Goal: Task Accomplishment & Management: Use online tool/utility

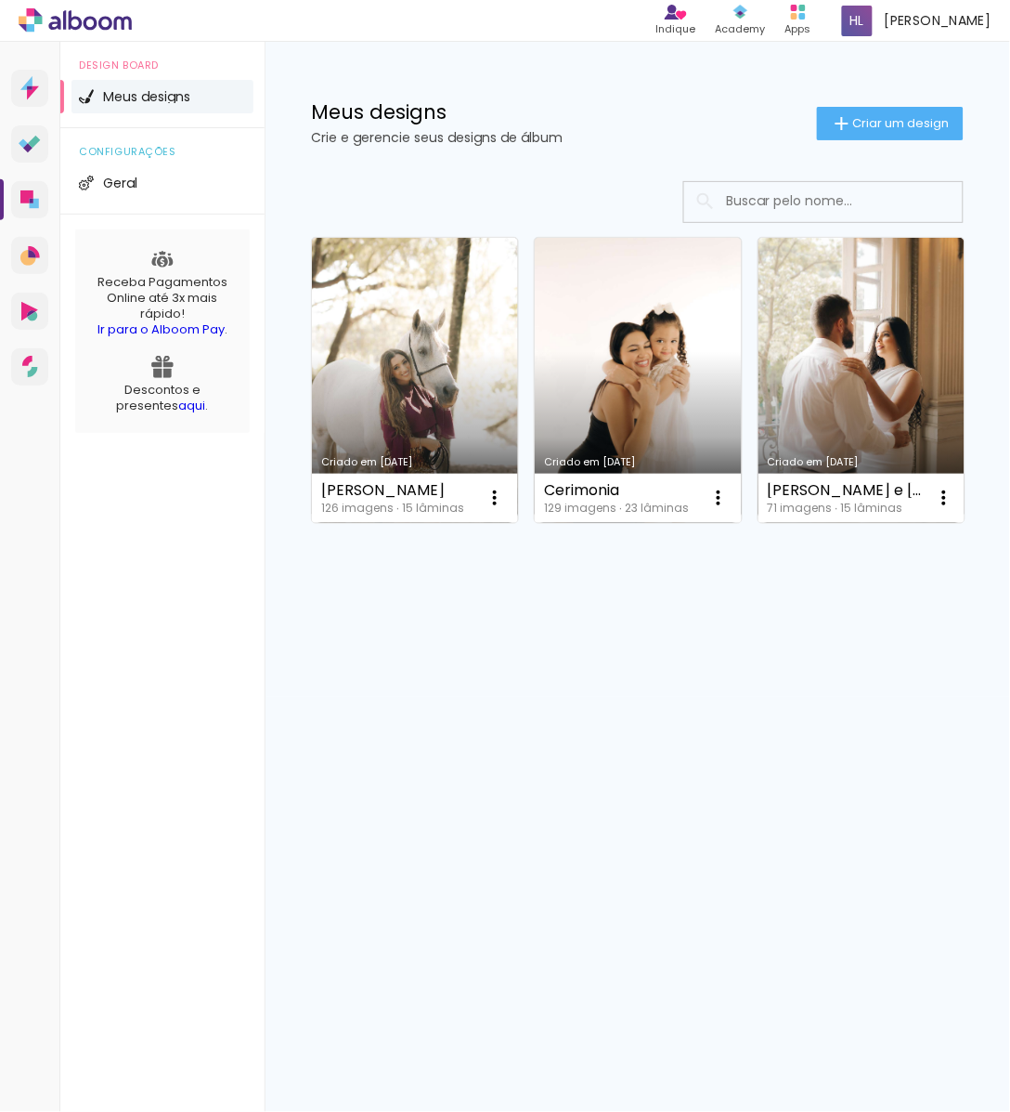
click at [531, 113] on h1 "Meus designs" at bounding box center [564, 112] width 506 height 20
click at [748, 629] on div "Criado em [DATE] [PERSON_NAME] 126 imagens ∙ 15 lâminas Abrir Fazer uma cópia E…" at bounding box center [638, 430] width 746 height 534
click at [685, 405] on link "Criado em [DATE]" at bounding box center [638, 380] width 206 height 285
click at [903, 123] on span "Criar um design" at bounding box center [901, 123] width 97 height 12
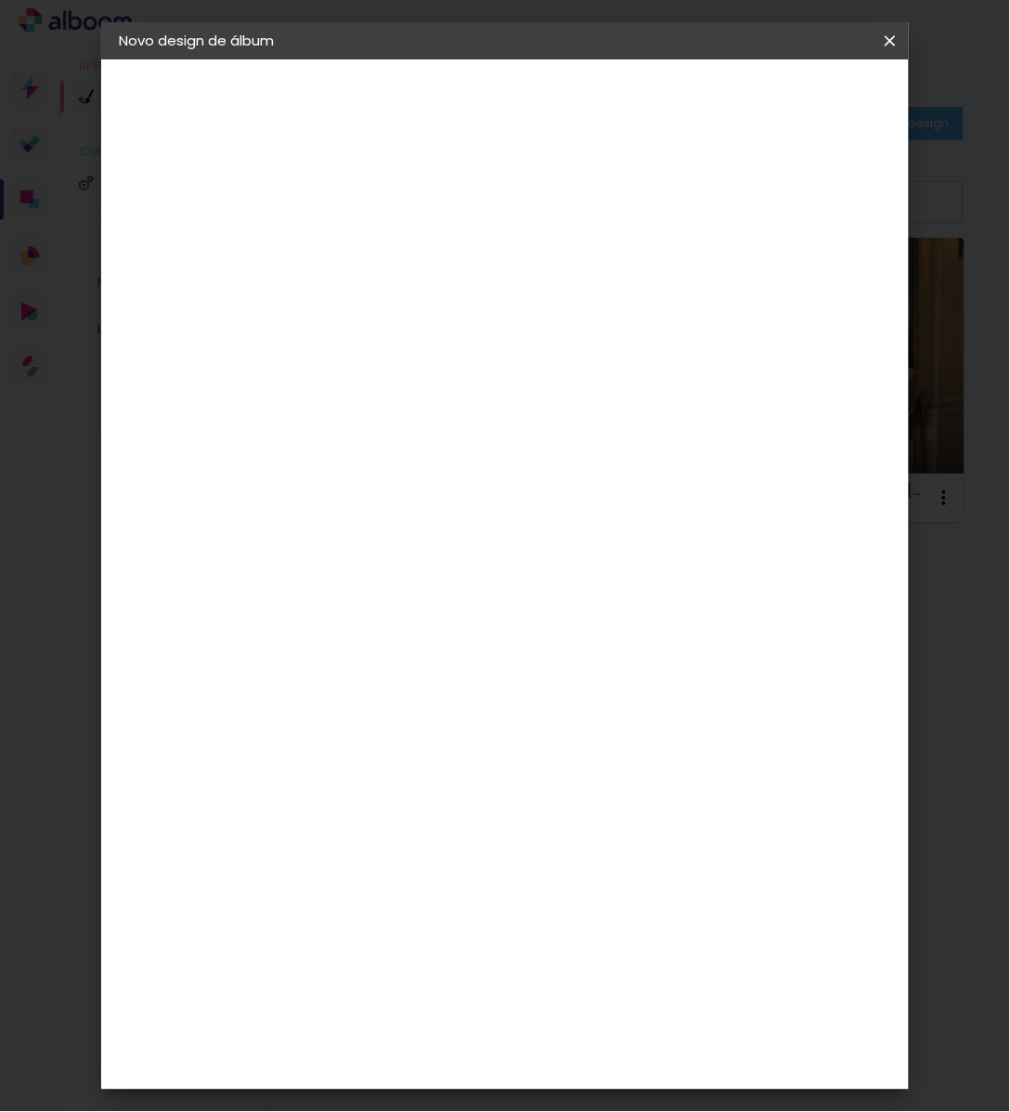
click at [423, 237] on input at bounding box center [423, 249] width 0 height 29
type input "Claudia e Junior"
type paper-input "Claudia e Junior"
click at [0, 0] on slot "Avançar" at bounding box center [0, 0] width 0 height 0
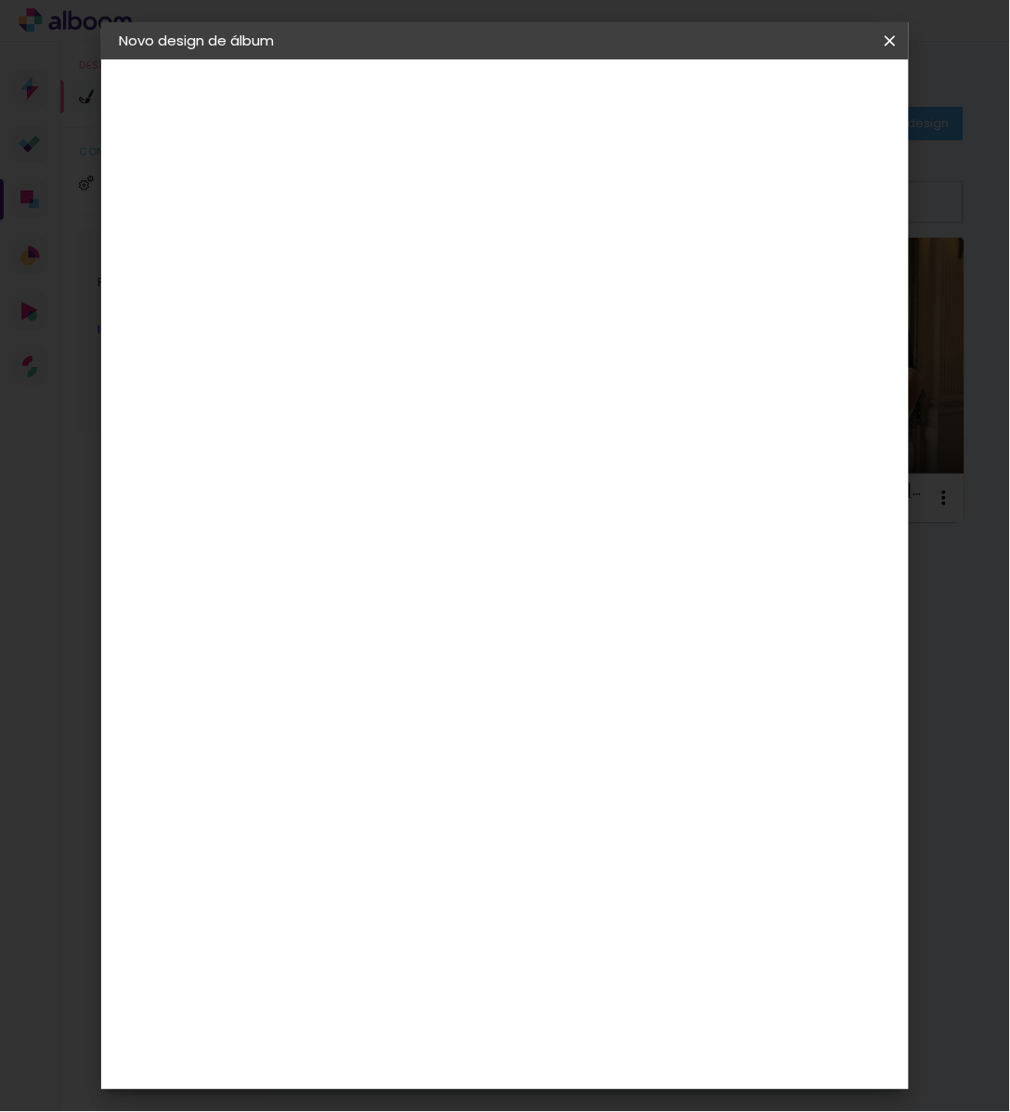
click at [441, 1093] on div "[PERSON_NAME]" at bounding box center [472, 1100] width 124 height 15
click at [0, 0] on slot "Avançar" at bounding box center [0, 0] width 0 height 0
click at [496, 311] on input "text" at bounding box center [459, 323] width 72 height 29
click at [613, 328] on paper-item "Slim Book" at bounding box center [625, 345] width 371 height 37
type input "Slim Book"
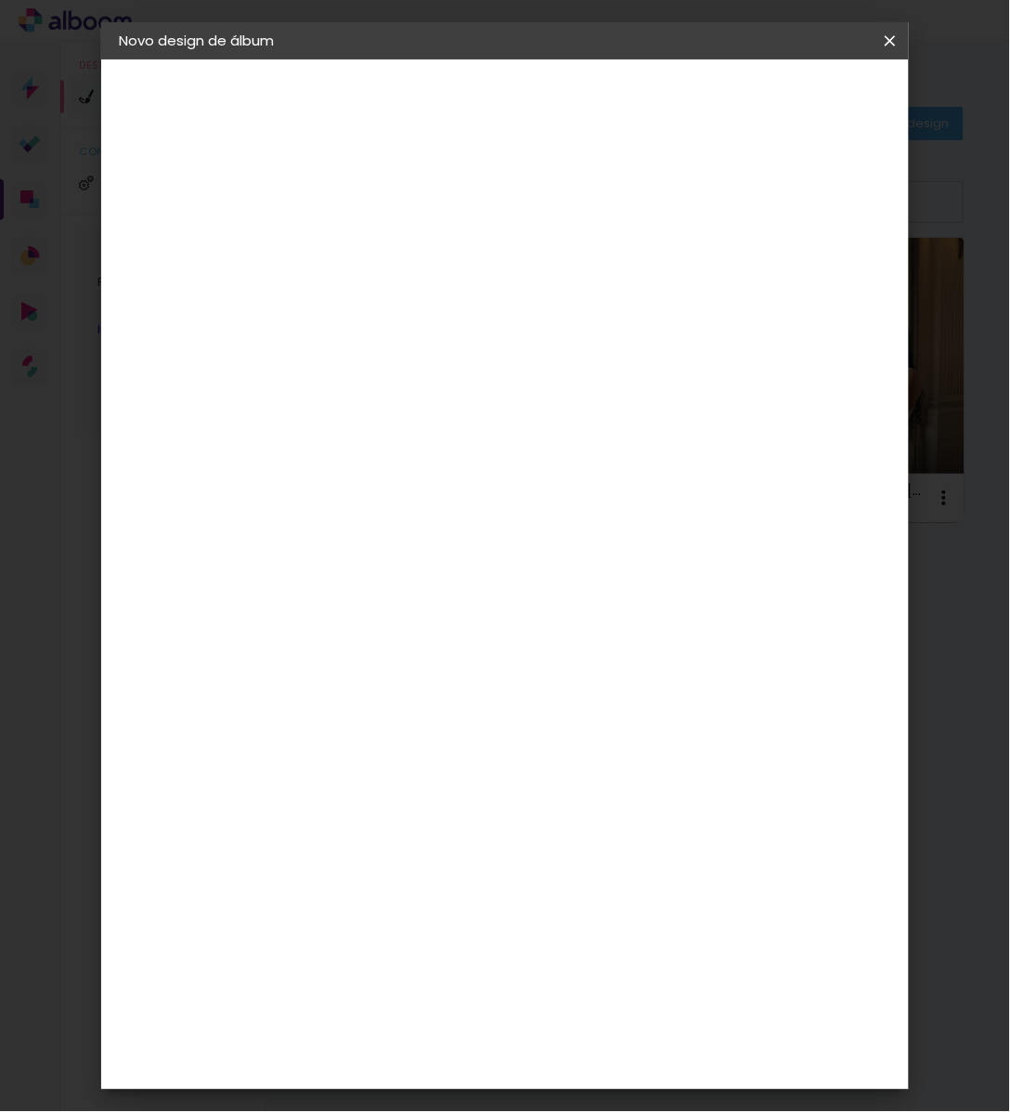
scroll to position [132, 0]
click at [549, 412] on span "25 x 60" at bounding box center [505, 431] width 86 height 38
drag, startPoint x: 846, startPoint y: 118, endPoint x: 838, endPoint y: 91, distance: 28.2
click at [754, 118] on header "Modelo Escolha o modelo do álbum. Voltar Avançar" at bounding box center [548, 114] width 411 height 111
click at [0, 0] on slot "Avançar" at bounding box center [0, 0] width 0 height 0
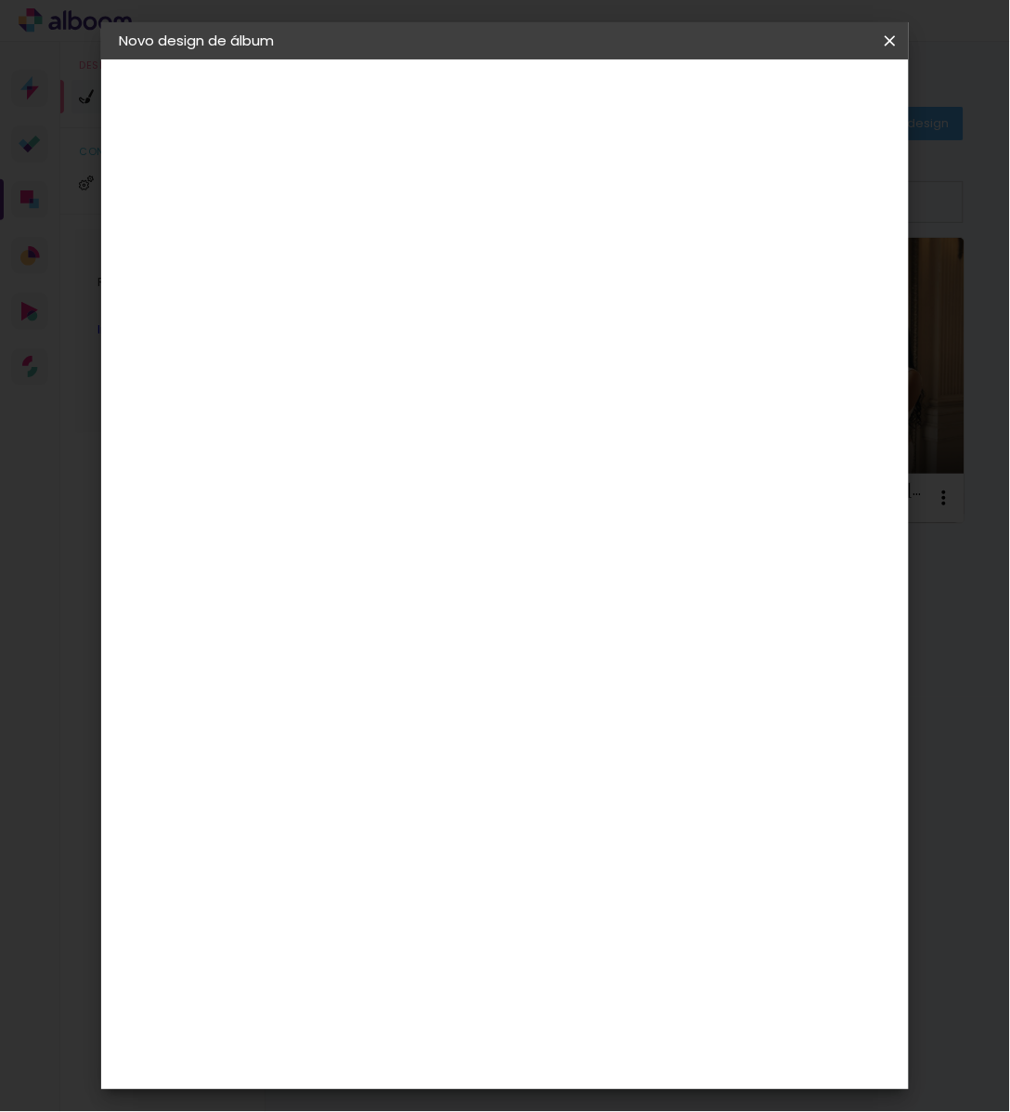
click at [818, 127] on header "Revisão Verifique as configurações do seu álbum. Voltar Iniciar design" at bounding box center [580, 114] width 475 height 111
click at [771, 112] on span "Iniciar design" at bounding box center [748, 105] width 46 height 26
click at [771, 116] on span "Iniciar design" at bounding box center [748, 105] width 46 height 26
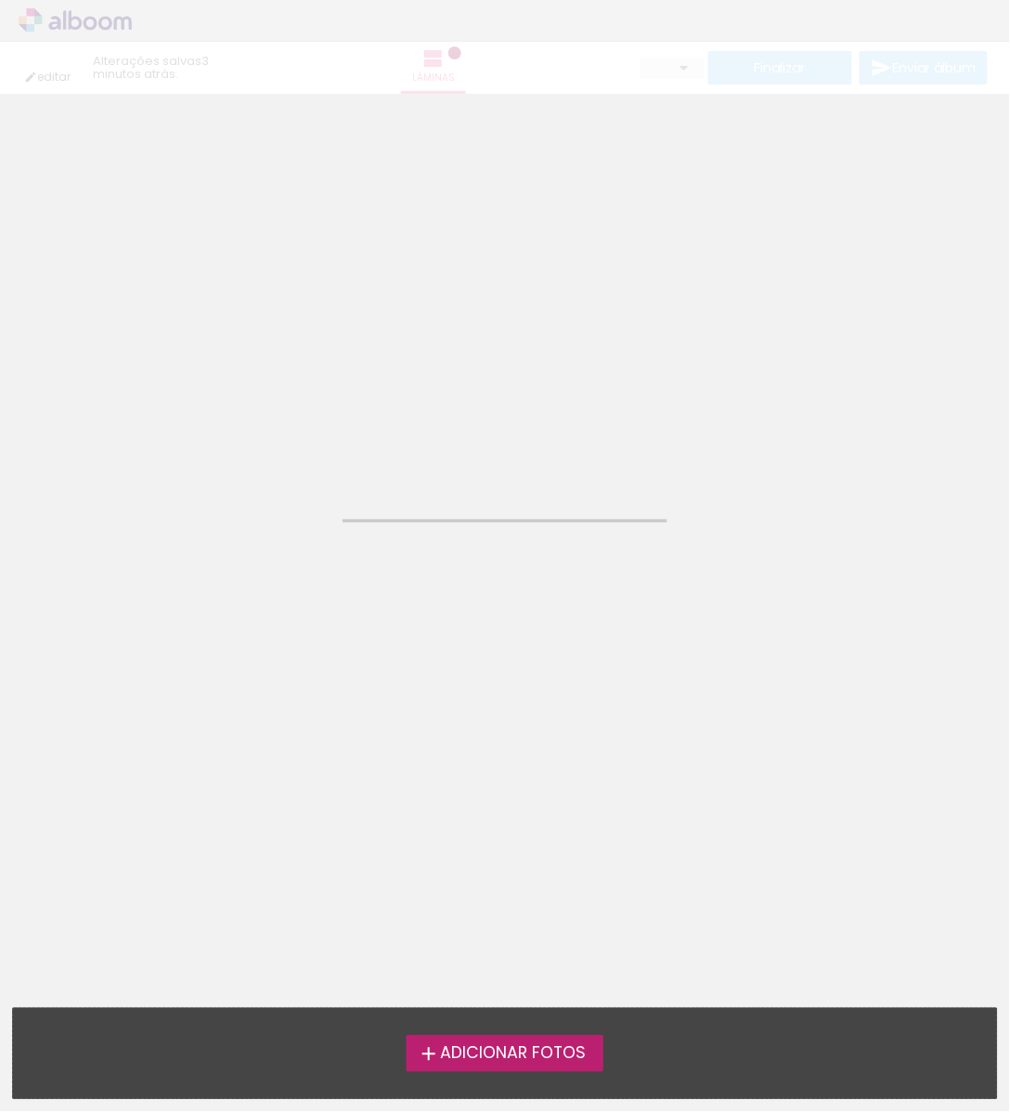
click at [577, 667] on neon-animated-pages "Confirmar Cancelar" at bounding box center [505, 603] width 1010 height 1018
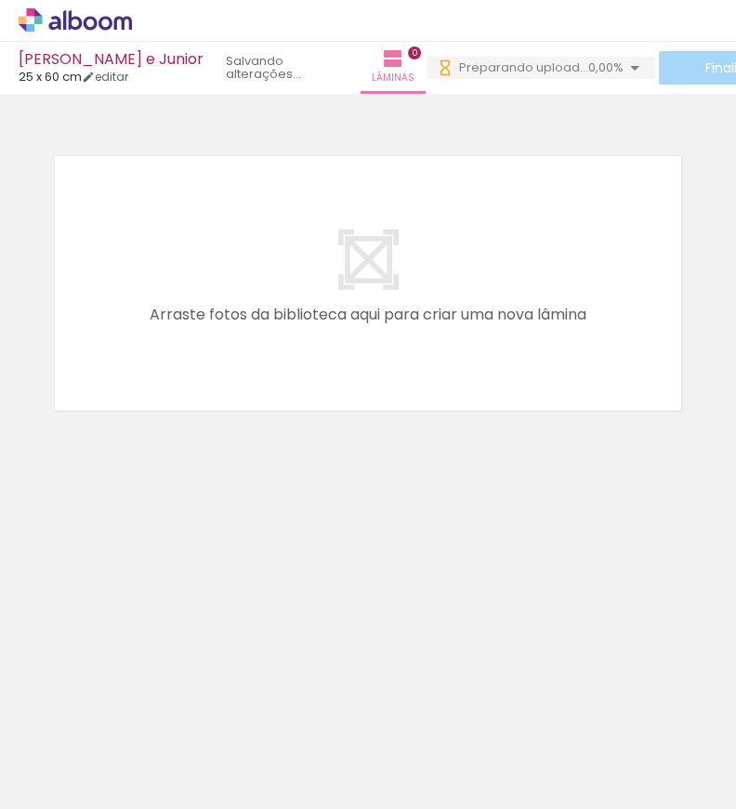
scroll to position [0, 188]
drag, startPoint x: 205, startPoint y: 762, endPoint x: 202, endPoint y: 332, distance: 430.9
click at [200, 333] on quentale-workspace at bounding box center [368, 404] width 736 height 809
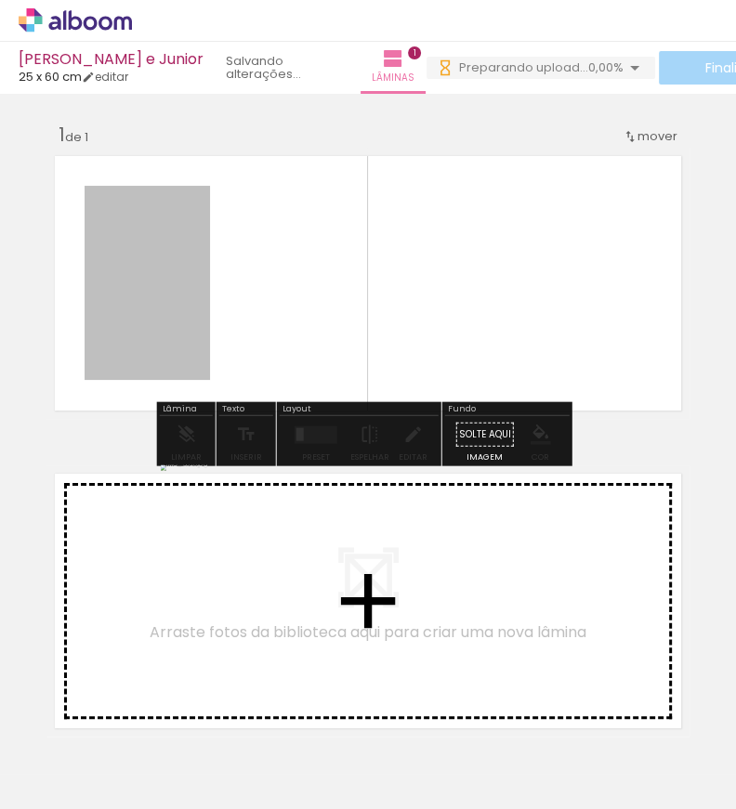
scroll to position [0, 0]
drag, startPoint x: 144, startPoint y: 265, endPoint x: 180, endPoint y: 528, distance: 266.2
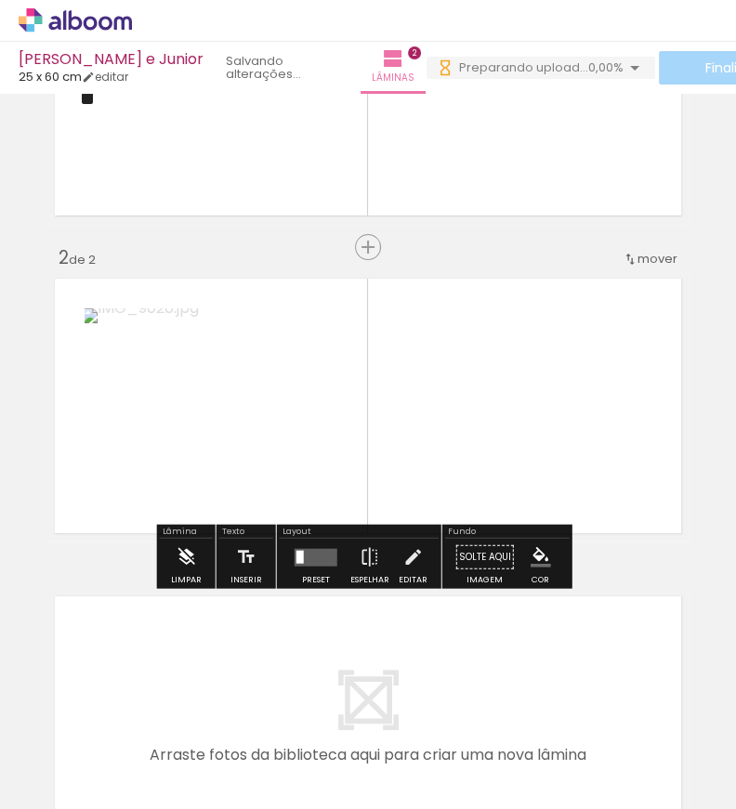
scroll to position [207, 0]
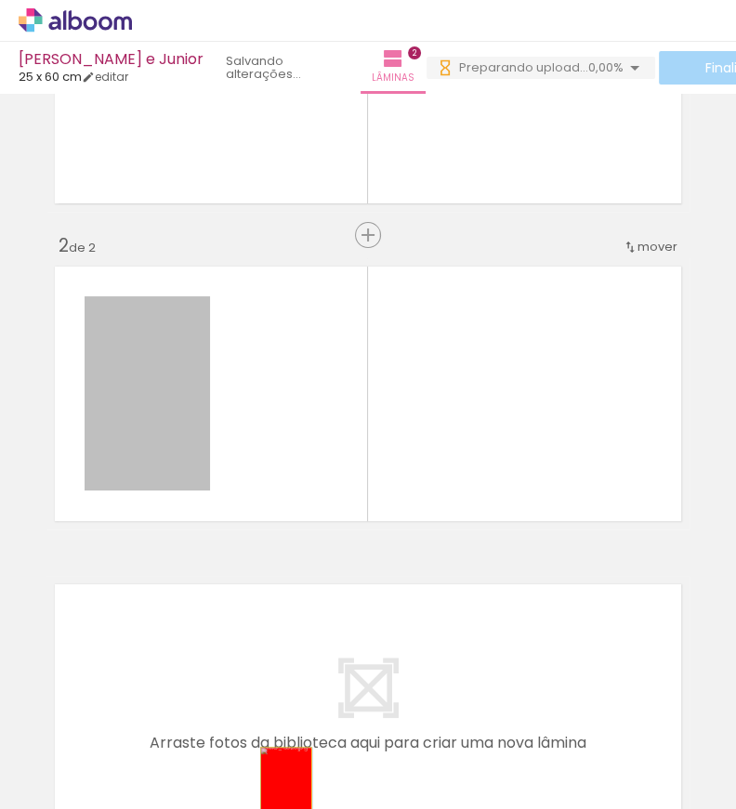
drag, startPoint x: 166, startPoint y: 464, endPoint x: 280, endPoint y: 786, distance: 340.7
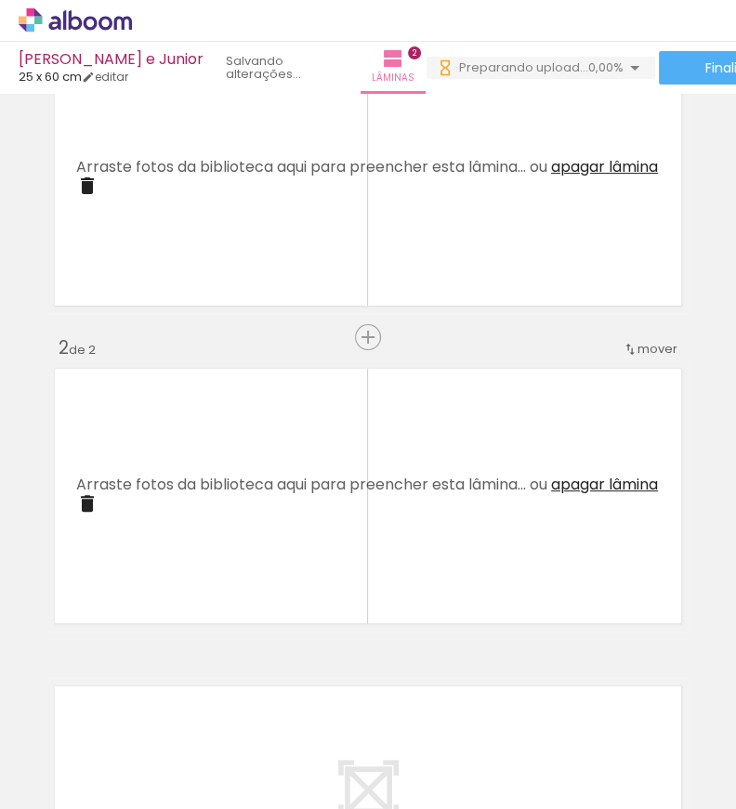
scroll to position [0, 0]
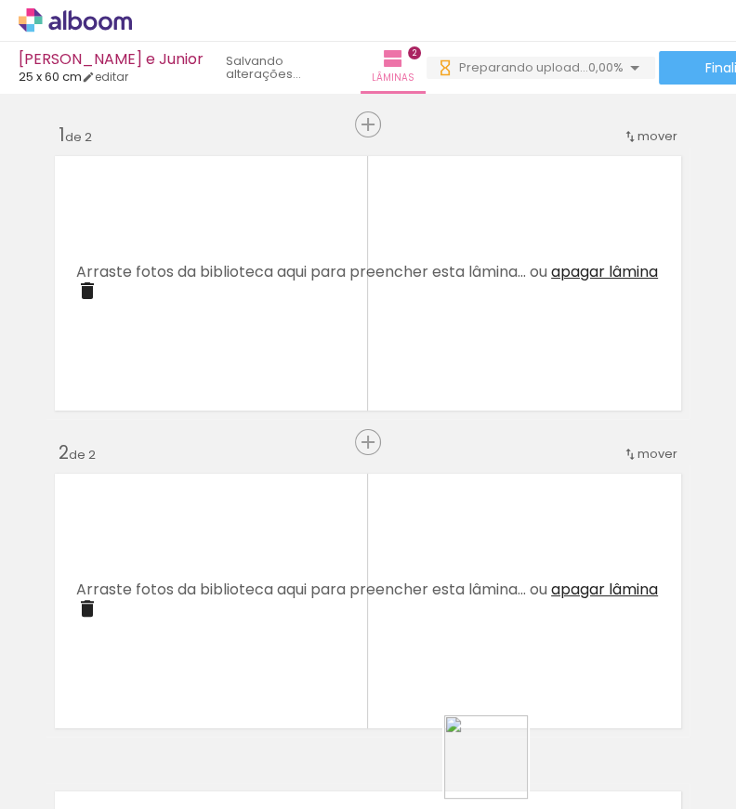
drag, startPoint x: 523, startPoint y: 768, endPoint x: 499, endPoint y: 771, distance: 24.3
click at [499, 771] on div at bounding box center [518, 746] width 61 height 92
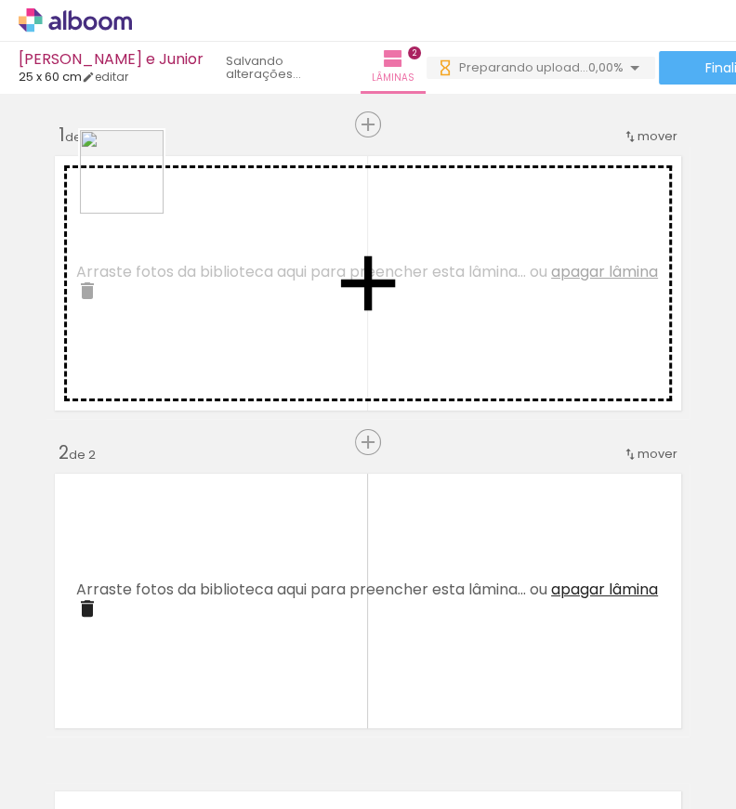
drag, startPoint x: 398, startPoint y: 756, endPoint x: 136, endPoint y: 186, distance: 627.9
click at [136, 186] on quentale-workspace at bounding box center [368, 404] width 736 height 809
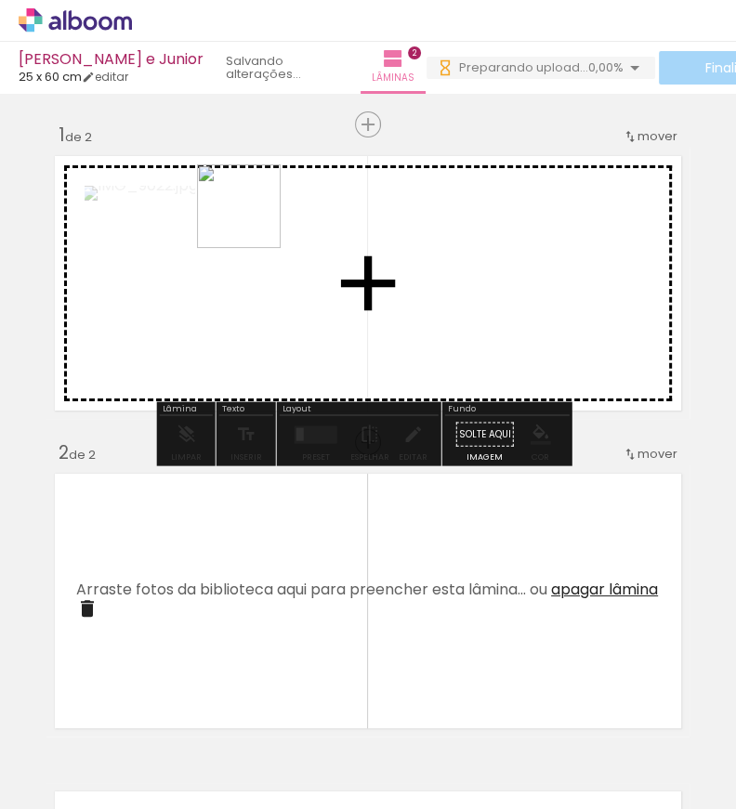
drag, startPoint x: 518, startPoint y: 756, endPoint x: 253, endPoint y: 220, distance: 598.1
click at [253, 220] on quentale-workspace at bounding box center [368, 404] width 736 height 809
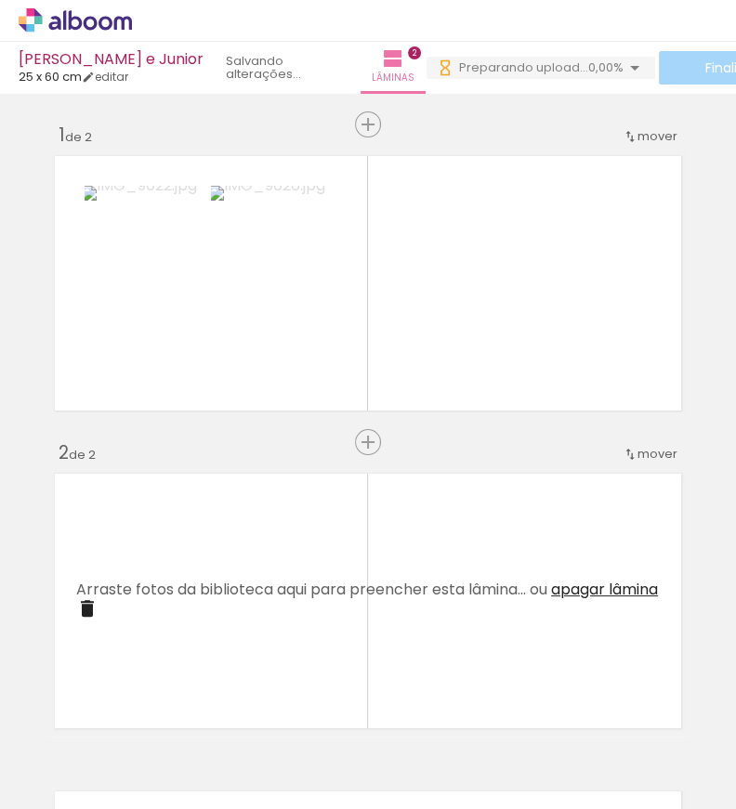
scroll to position [0, 554]
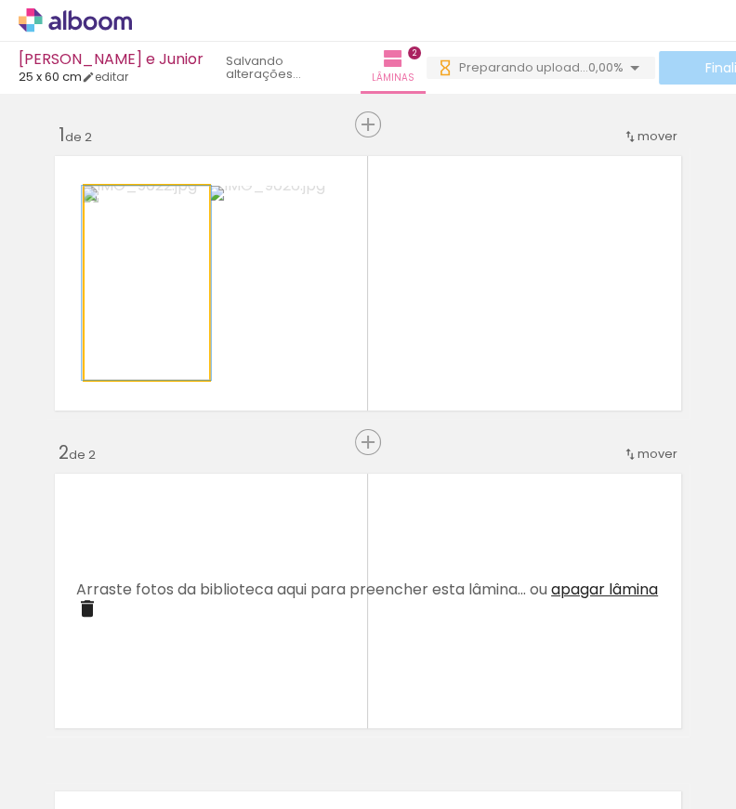
click at [181, 314] on quentale-photo at bounding box center [147, 283] width 124 height 194
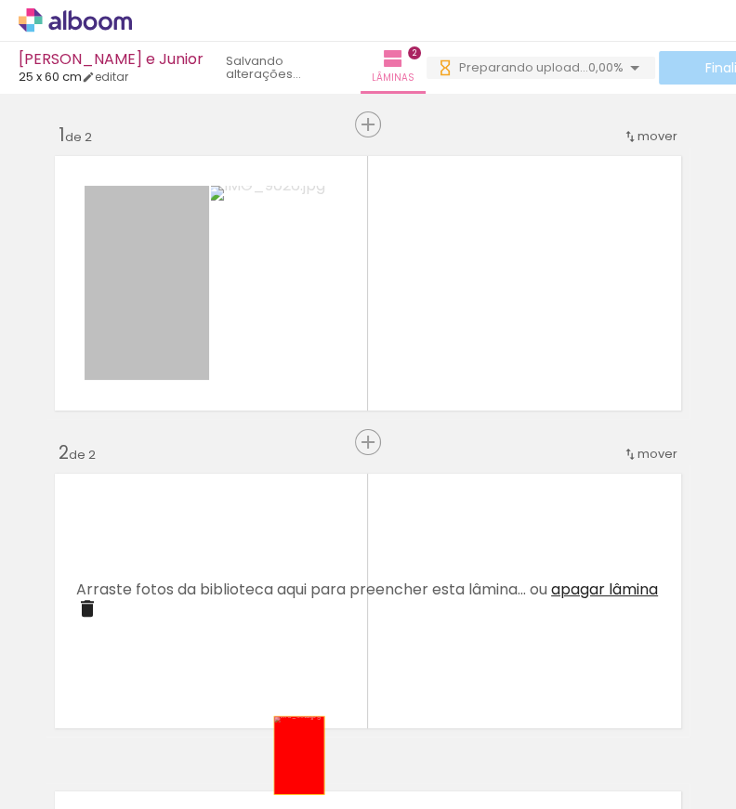
drag, startPoint x: 143, startPoint y: 288, endPoint x: 264, endPoint y: 332, distance: 128.4
click at [288, 753] on quentale-workspace at bounding box center [368, 404] width 736 height 809
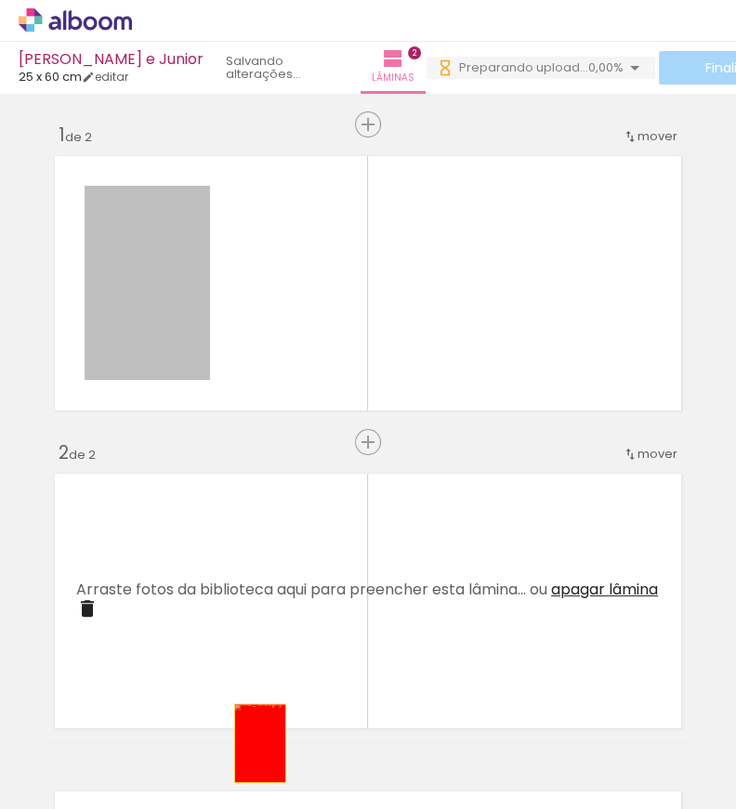
drag, startPoint x: 113, startPoint y: 296, endPoint x: 254, endPoint y: 743, distance: 468.2
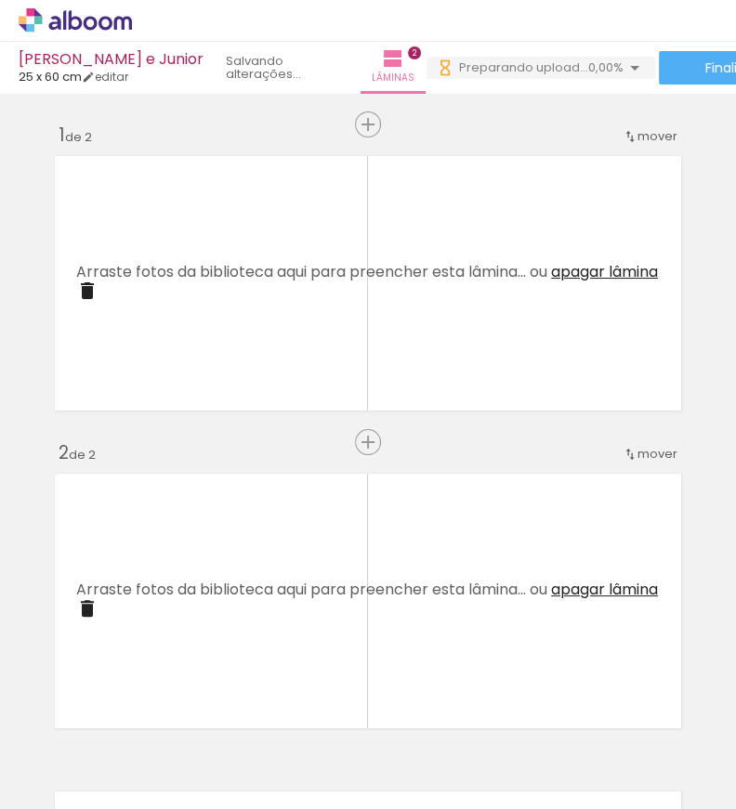
click at [172, 753] on div at bounding box center [152, 746] width 61 height 92
click at [93, 753] on iron-icon at bounding box center [94, 753] width 15 height 15
click at [46, 403] on quentale-layouter at bounding box center [367, 283] width 643 height 271
